Goal: Transaction & Acquisition: Purchase product/service

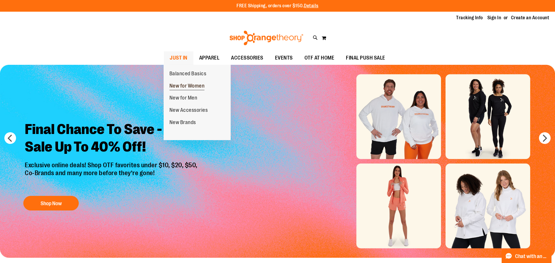
click at [184, 85] on span "New for Women" at bounding box center [186, 86] width 35 height 7
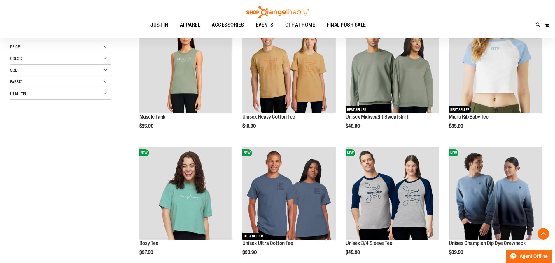
scroll to position [34, 0]
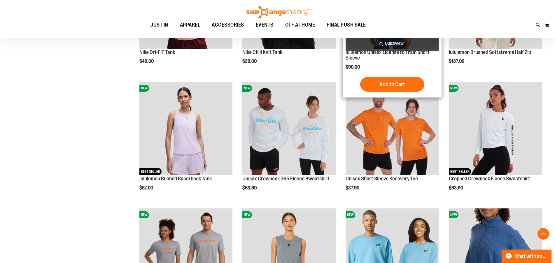
scroll to position [480, 0]
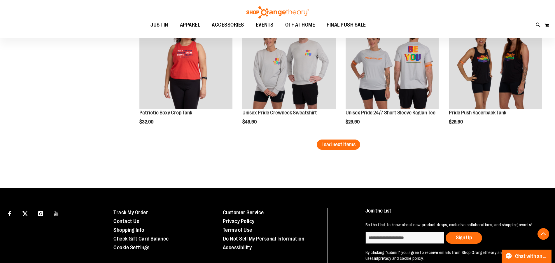
scroll to position [1088, 0]
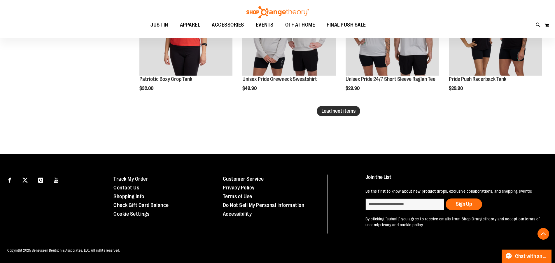
click at [337, 108] on span "Load next items" at bounding box center [338, 111] width 34 height 6
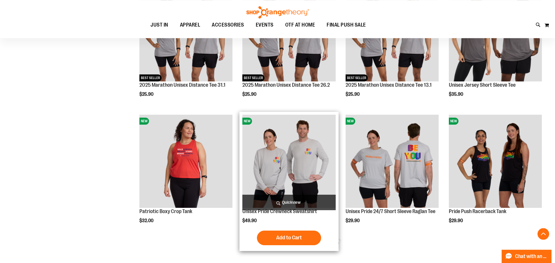
scroll to position [929, 0]
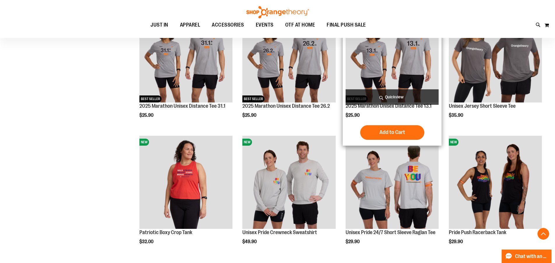
scroll to position [483, 0]
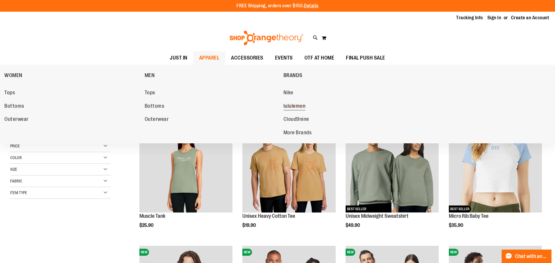
click at [293, 106] on span "lululemon" at bounding box center [294, 106] width 22 height 7
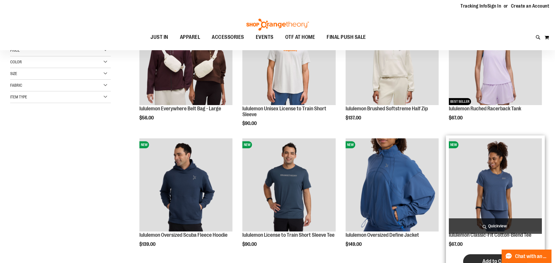
scroll to position [109, 0]
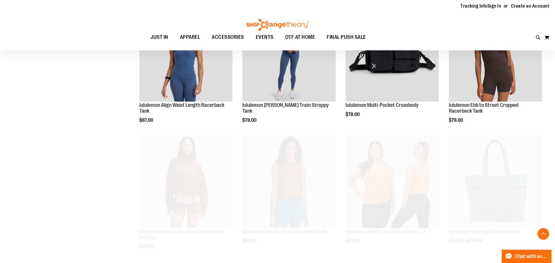
scroll to position [357, 0]
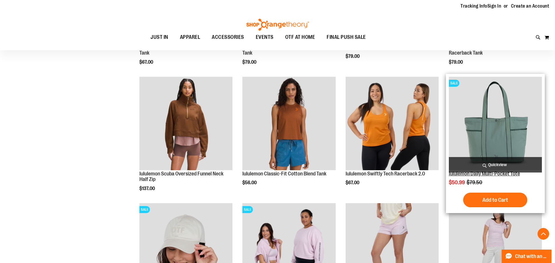
click at [496, 174] on link "lululemon Daily Multi-Pocket Tote" at bounding box center [484, 174] width 71 height 6
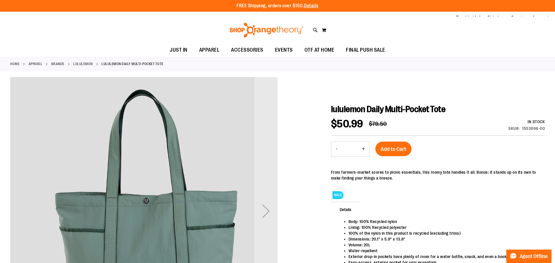
scroll to position [40, 0]
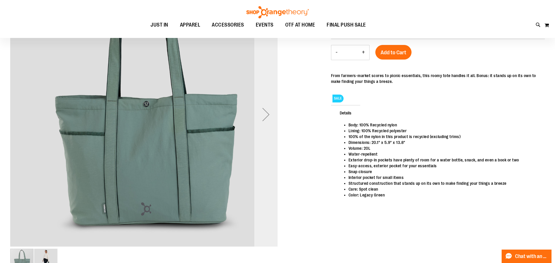
click at [267, 113] on div "Next" at bounding box center [265, 114] width 23 height 23
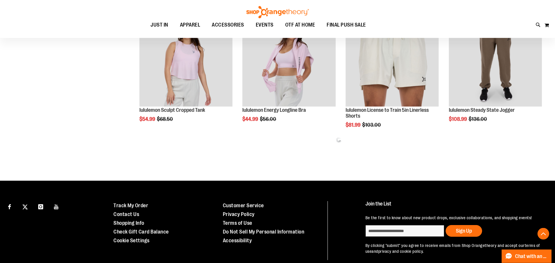
scroll to position [341, 0]
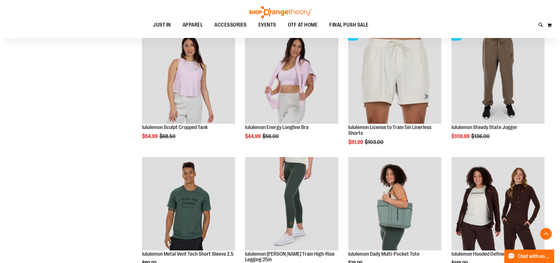
scroll to position [390, 0]
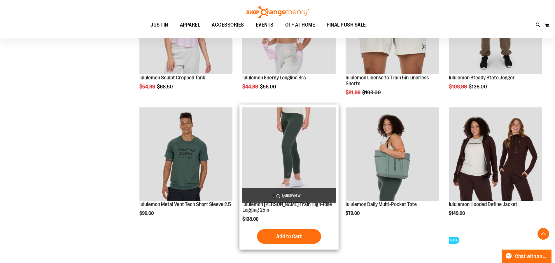
click at [285, 195] on span "Quickview" at bounding box center [288, 194] width 93 height 15
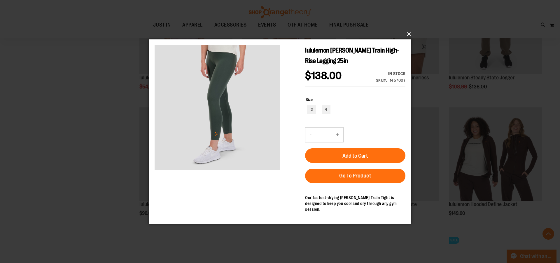
click at [407, 34] on button "×" at bounding box center [281, 34] width 262 height 13
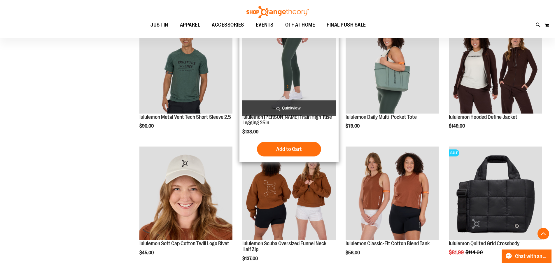
scroll to position [539, 0]
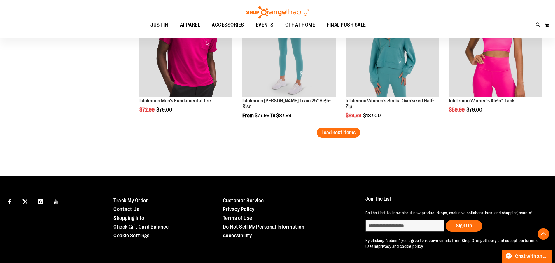
scroll to position [1103, 0]
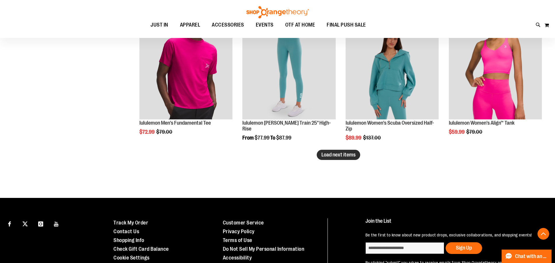
click at [345, 152] on span "Load next items" at bounding box center [338, 155] width 34 height 6
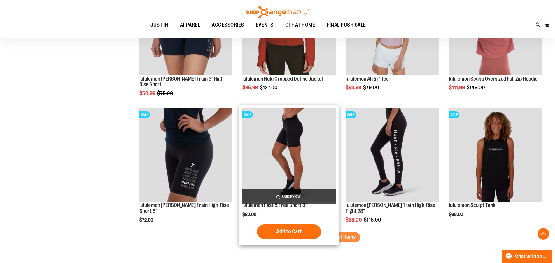
scroll to position [1401, 0]
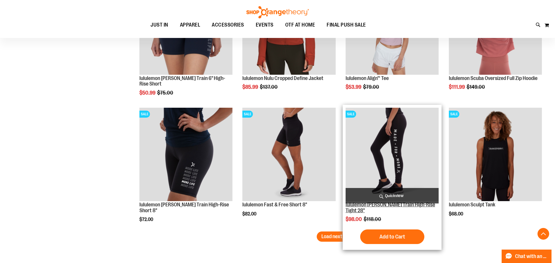
click at [384, 204] on link "lululemon [PERSON_NAME] Train High-Rise Tight 28"" at bounding box center [389, 207] width 89 height 12
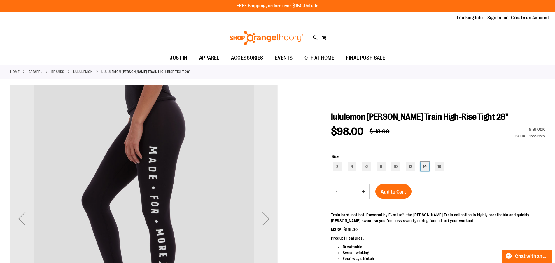
click at [425, 167] on div "14" at bounding box center [424, 166] width 9 height 9
type input "***"
